Goal: Contribute content

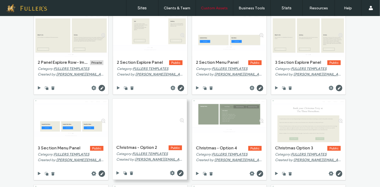
scroll to position [59, 0]
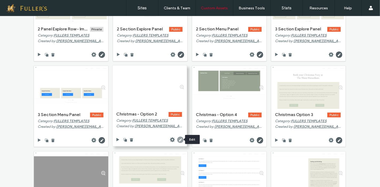
click at [177, 139] on use at bounding box center [180, 140] width 6 height 6
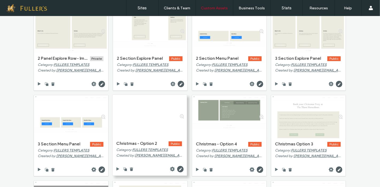
scroll to position [59, 0]
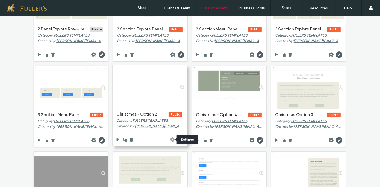
click at [170, 141] on use at bounding box center [172, 140] width 5 height 5
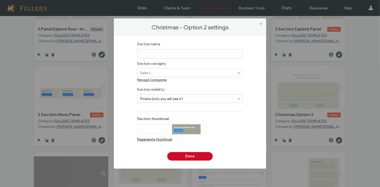
type input "**********"
click at [159, 142] on div "Regenerate thumbnail" at bounding box center [154, 140] width 35 height 4
click at [259, 22] on use at bounding box center [260, 23] width 3 height 3
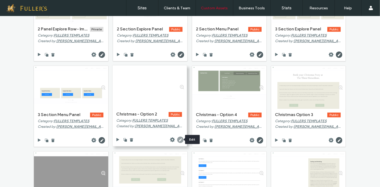
click at [178, 140] on icon at bounding box center [180, 140] width 6 height 6
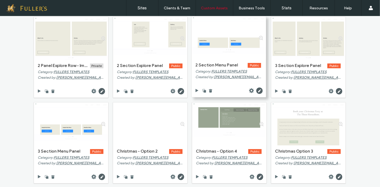
scroll to position [0, 0]
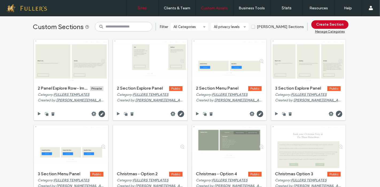
click at [143, 5] on link "Sites" at bounding box center [142, 8] width 32 height 16
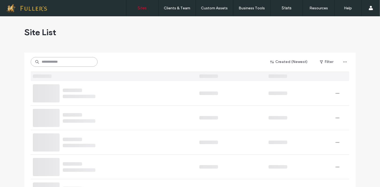
click at [75, 64] on input at bounding box center [64, 62] width 67 height 10
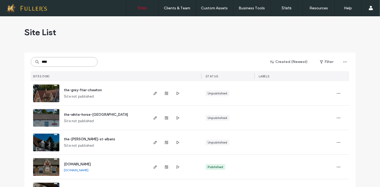
type input "****"
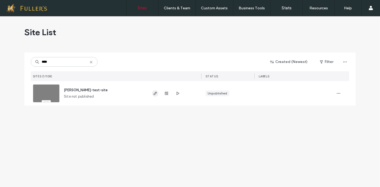
click at [155, 94] on use "button" at bounding box center [155, 93] width 3 height 3
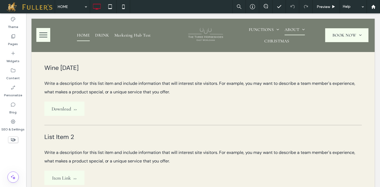
scroll to position [674, 0]
